Goal: Information Seeking & Learning: Understand process/instructions

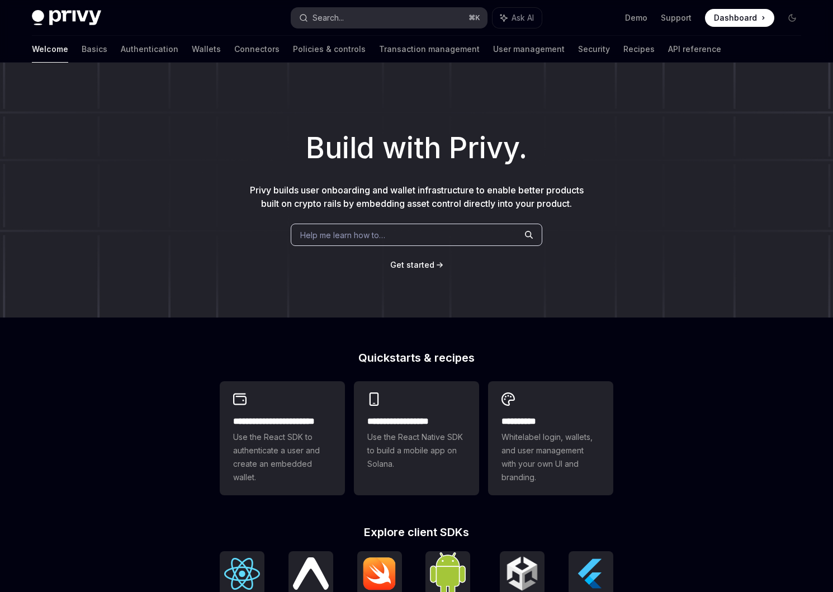
click at [350, 13] on button "Search... ⌘ K" at bounding box center [389, 18] width 196 height 20
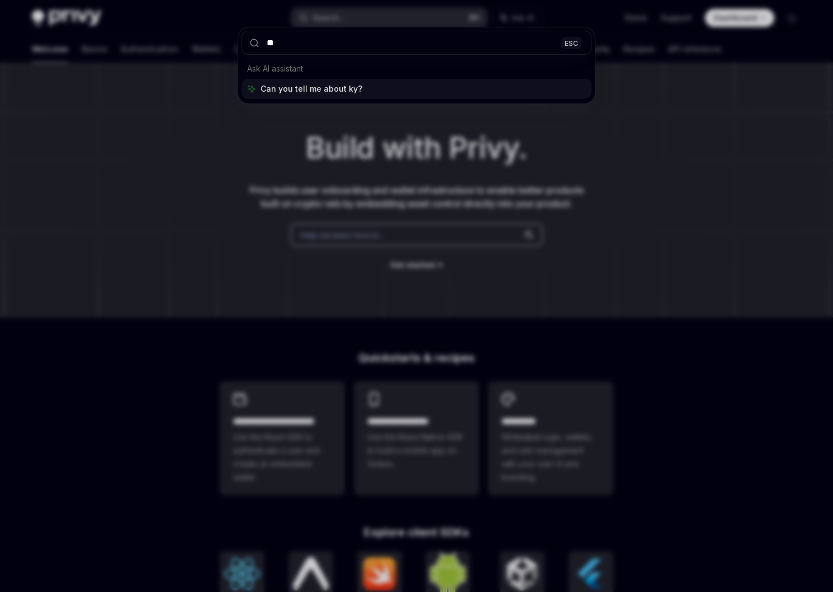
type input "***"
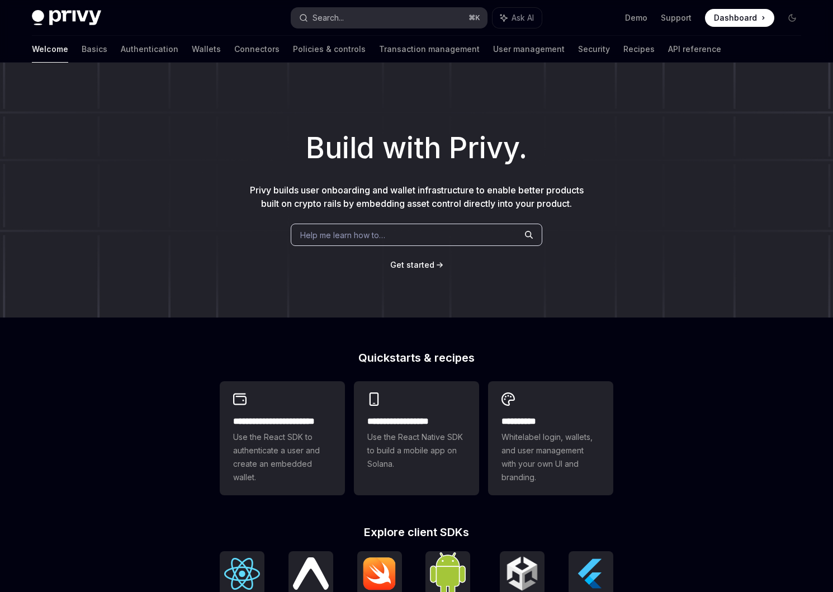
type textarea "*"
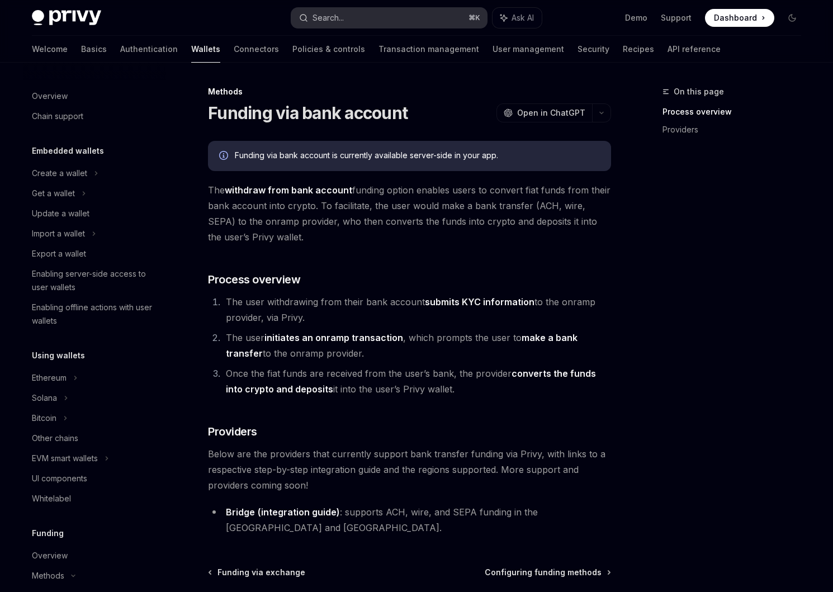
click at [360, 15] on button "Search... ⌘ K" at bounding box center [389, 18] width 196 height 20
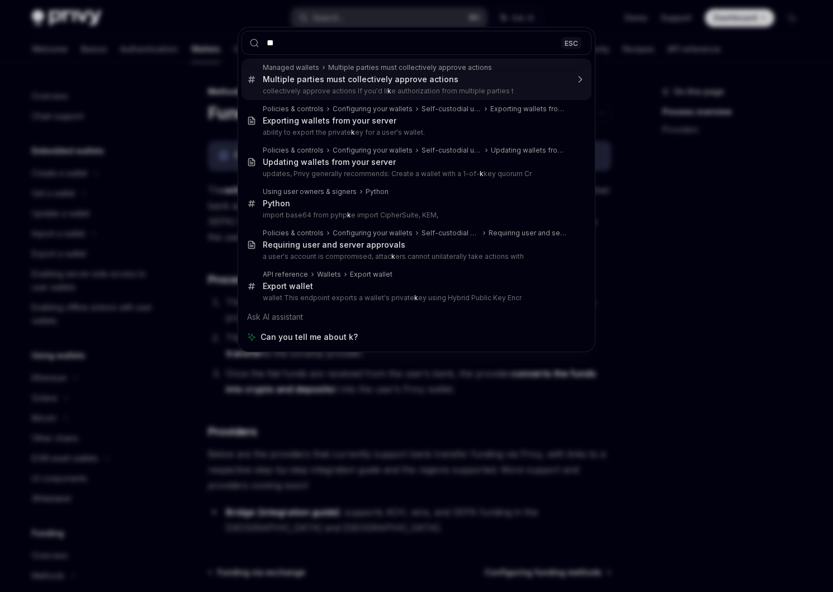
type input "***"
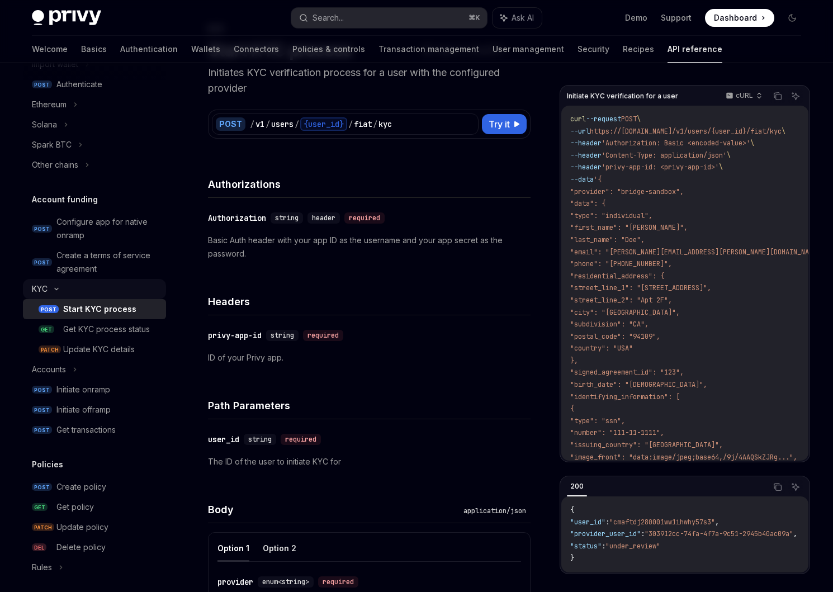
scroll to position [287, 0]
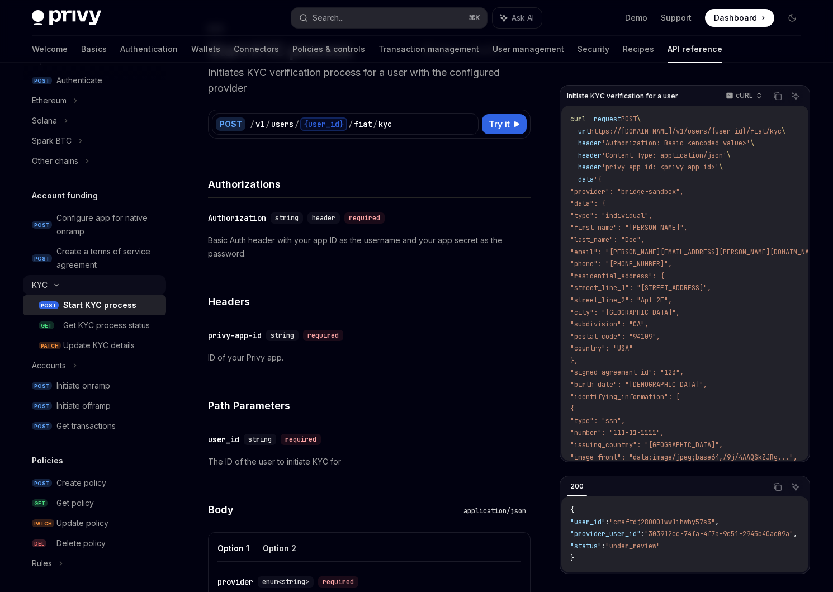
click at [41, 289] on div "KYC" at bounding box center [40, 284] width 16 height 13
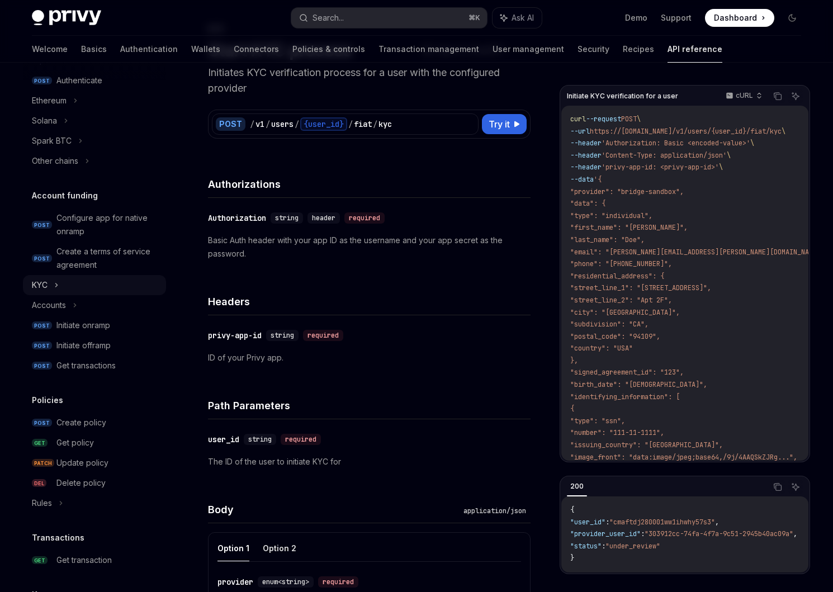
click at [41, 289] on div "KYC" at bounding box center [40, 284] width 16 height 13
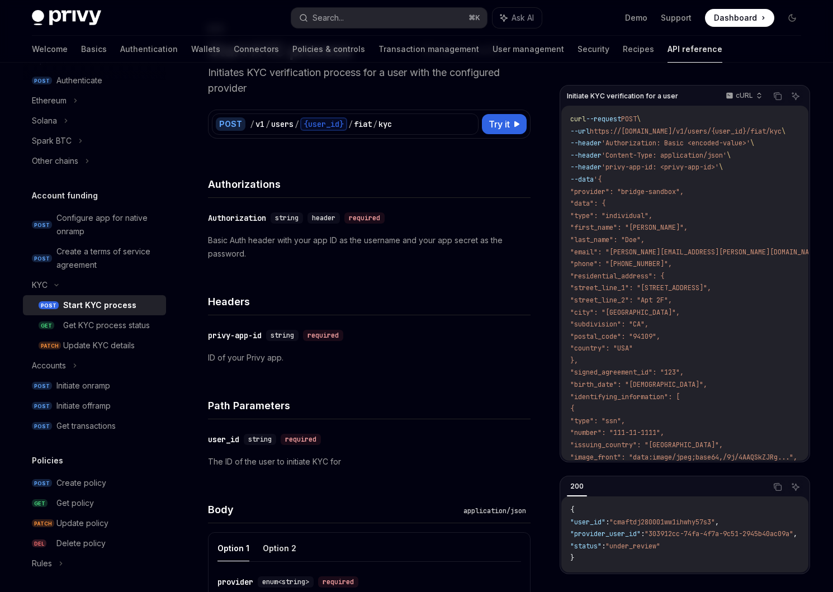
click at [61, 307] on link "POST Start KYC process" at bounding box center [94, 305] width 143 height 20
click at [73, 320] on div "Get KYC process status" at bounding box center [106, 324] width 87 height 13
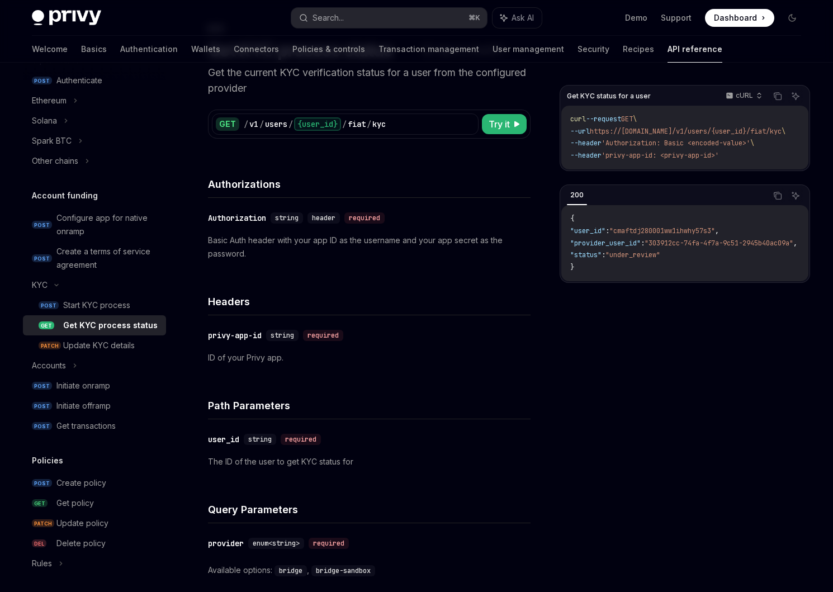
click at [77, 334] on link "GET Get KYC process status" at bounding box center [94, 325] width 143 height 20
click at [91, 346] on div "Update KYC details" at bounding box center [99, 345] width 72 height 13
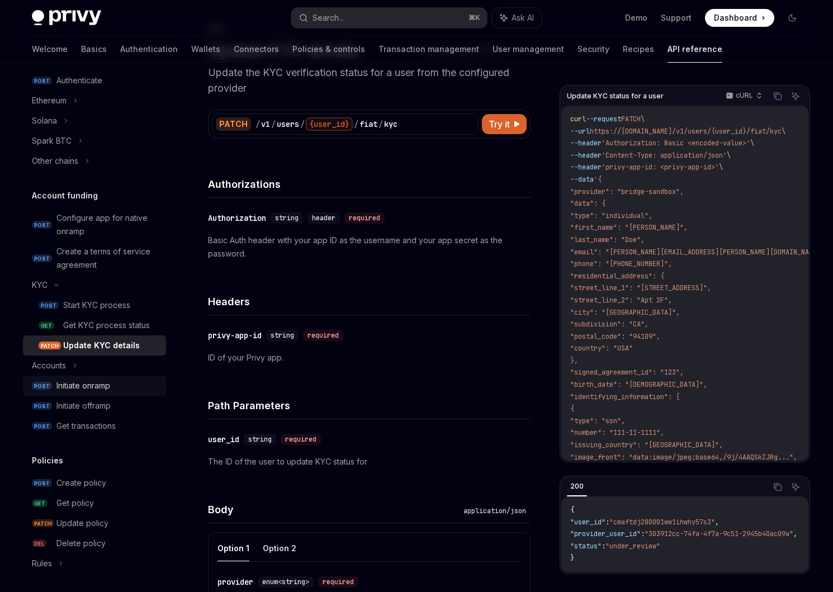
click at [91, 377] on link "POST Initiate onramp" at bounding box center [94, 385] width 143 height 20
type textarea "*"
